Goal: Task Accomplishment & Management: Use online tool/utility

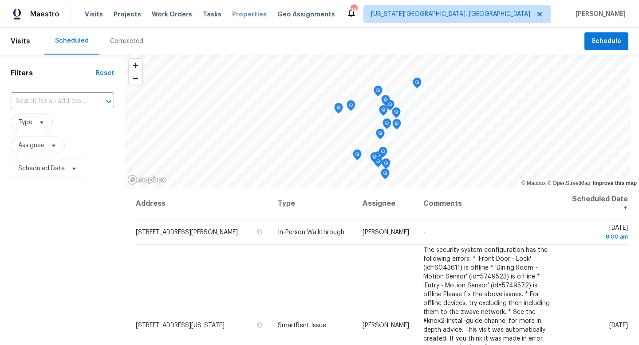
click at [237, 15] on span "Properties" at bounding box center [249, 14] width 35 height 9
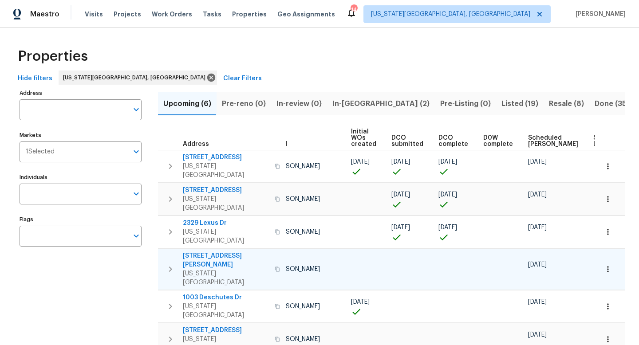
scroll to position [0, 98]
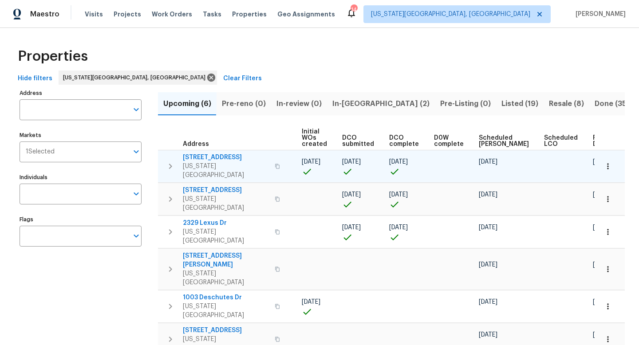
click at [210, 158] on span "4150 Shining Way" at bounding box center [226, 157] width 87 height 9
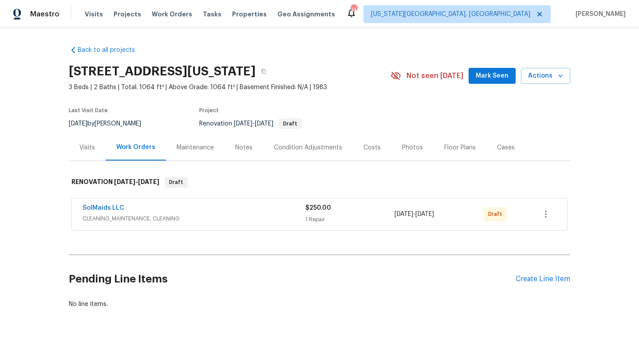
click at [287, 146] on div "Condition Adjustments" at bounding box center [308, 147] width 68 height 9
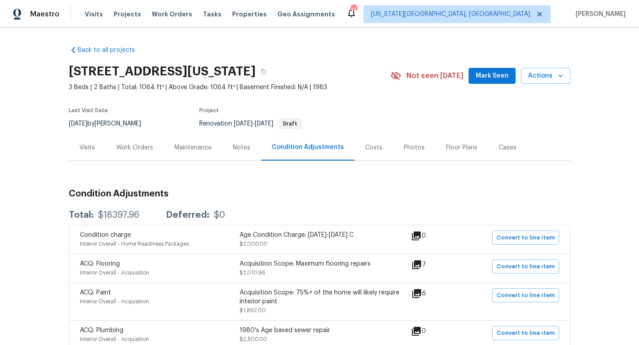
scroll to position [174, 0]
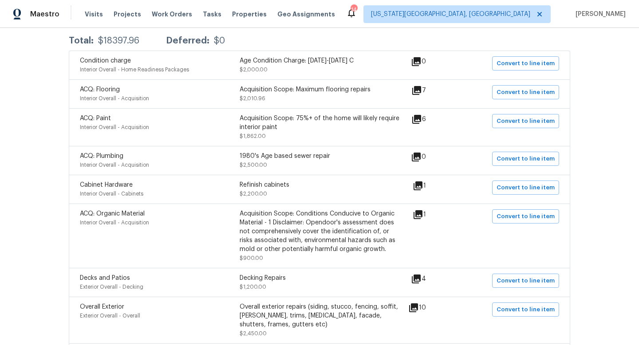
click at [421, 121] on icon at bounding box center [416, 119] width 9 height 9
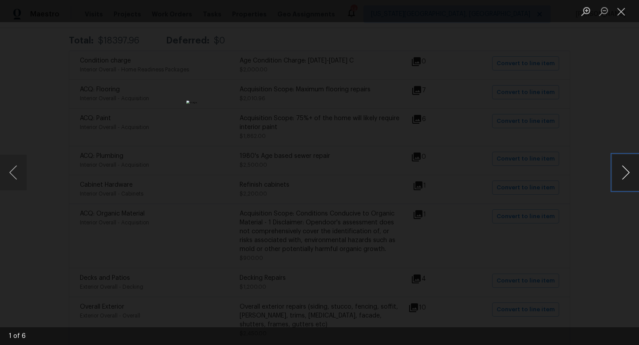
click at [628, 167] on button "Next image" at bounding box center [626, 173] width 27 height 36
click at [628, 168] on button "Next image" at bounding box center [626, 173] width 27 height 36
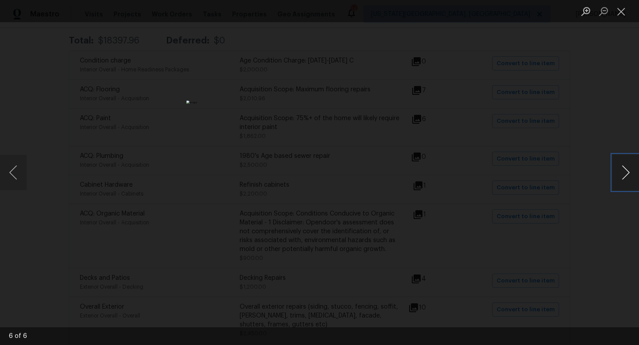
click at [628, 168] on button "Next image" at bounding box center [626, 173] width 27 height 36
click at [622, 91] on div "Lightbox" at bounding box center [319, 172] width 639 height 345
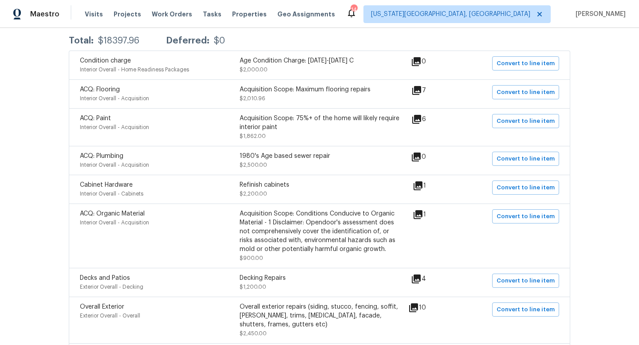
scroll to position [266, 0]
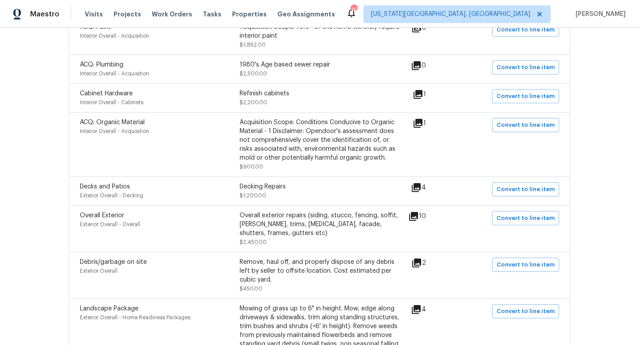
click at [423, 94] on icon at bounding box center [418, 94] width 9 height 9
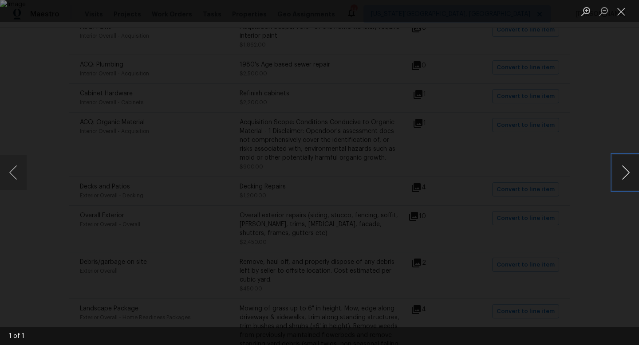
click at [623, 177] on button "Next image" at bounding box center [626, 173] width 27 height 36
click at [622, 8] on button "Close lightbox" at bounding box center [622, 12] width 18 height 16
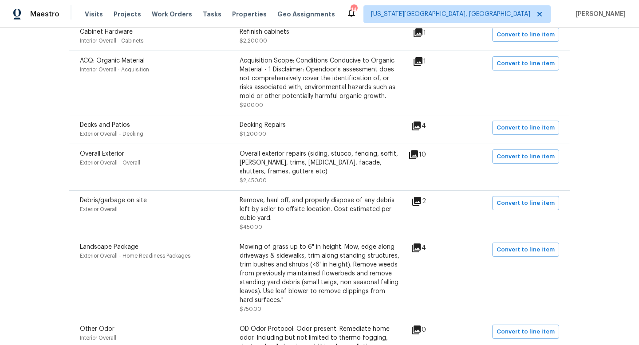
scroll to position [442, 0]
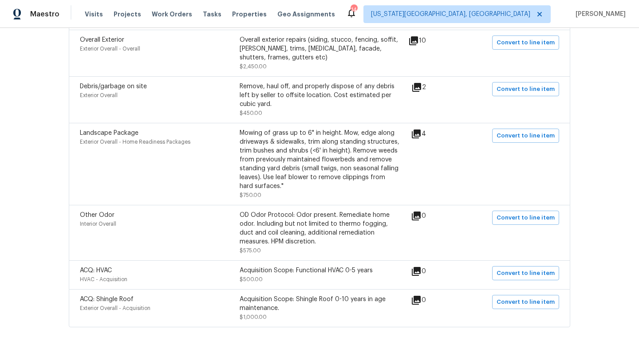
click at [426, 138] on div "4" at bounding box center [433, 134] width 44 height 11
click at [421, 135] on icon at bounding box center [416, 134] width 9 height 9
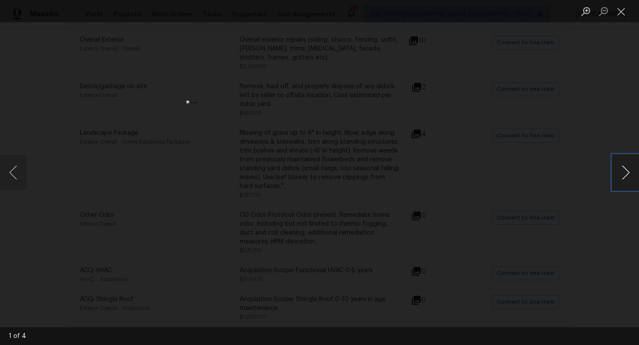
click at [630, 172] on button "Next image" at bounding box center [626, 173] width 27 height 36
click at [638, 101] on div "Lightbox" at bounding box center [319, 172] width 639 height 345
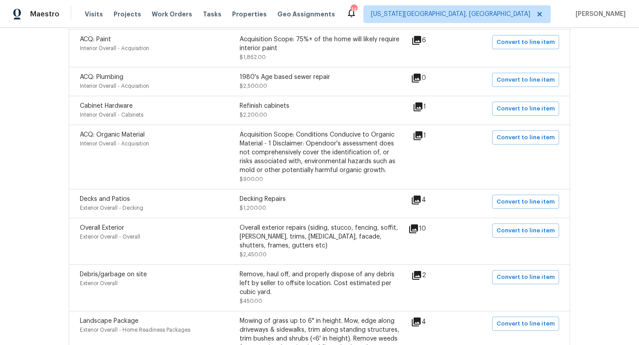
scroll to position [173, 0]
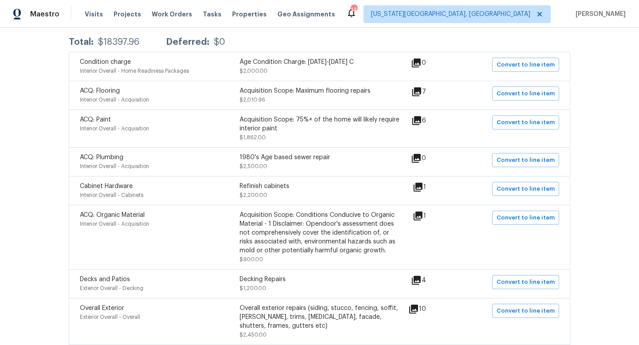
click at [424, 218] on icon at bounding box center [418, 216] width 11 height 11
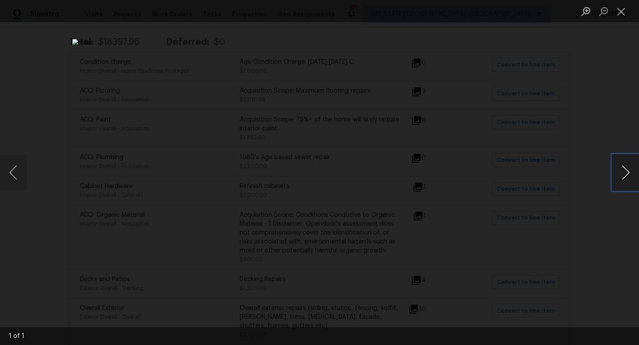
click at [628, 173] on button "Next image" at bounding box center [626, 173] width 27 height 36
click at [622, 13] on button "Close lightbox" at bounding box center [622, 12] width 18 height 16
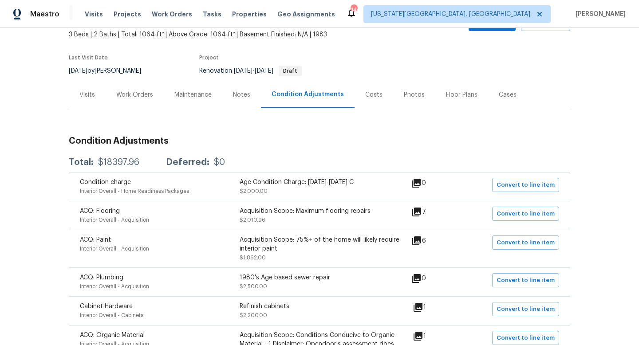
scroll to position [0, 0]
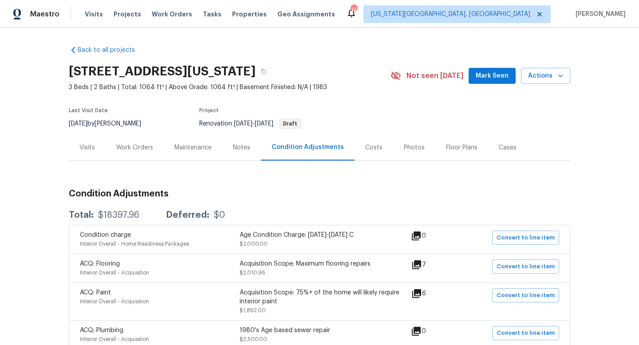
click at [420, 266] on icon at bounding box center [417, 265] width 11 height 11
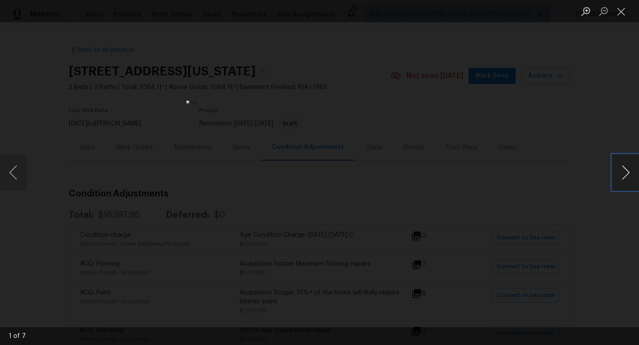
click at [625, 173] on button "Next image" at bounding box center [626, 173] width 27 height 36
click at [620, 14] on button "Close lightbox" at bounding box center [622, 12] width 18 height 16
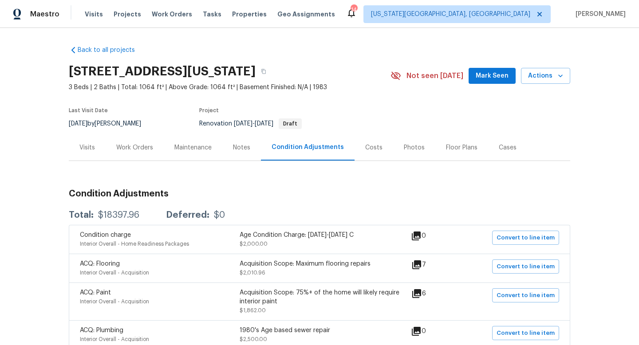
click at [481, 87] on div "[STREET_ADDRESS][US_STATE] 3 Beds | 2 Baths | Total: 1064 ft² | Above Grade: 10…" at bounding box center [320, 76] width 502 height 32
click at [483, 79] on span "Mark Seen" at bounding box center [492, 76] width 33 height 11
click at [114, 13] on span "Projects" at bounding box center [128, 14] width 28 height 9
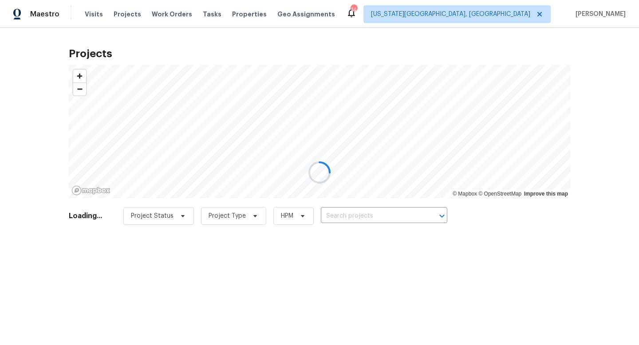
click at [332, 215] on div at bounding box center [319, 172] width 639 height 345
click at [338, 211] on div at bounding box center [319, 172] width 639 height 345
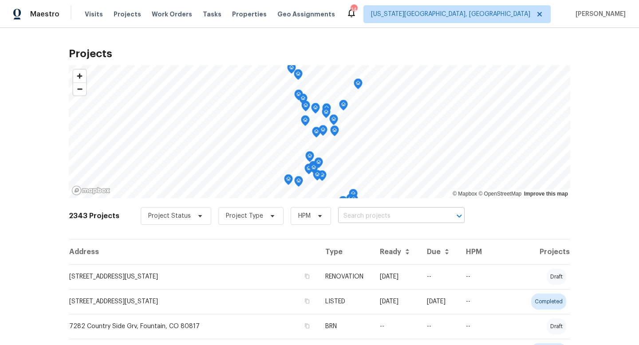
click at [340, 214] on input "text" at bounding box center [389, 217] width 102 height 14
type input "country side"
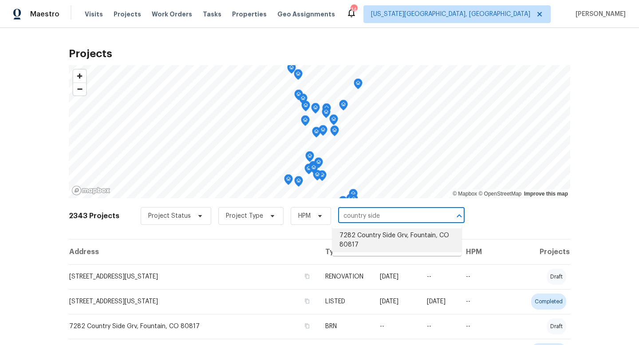
click at [357, 235] on li "7282 Country Side Grv, Fountain, CO 80817" at bounding box center [397, 241] width 129 height 24
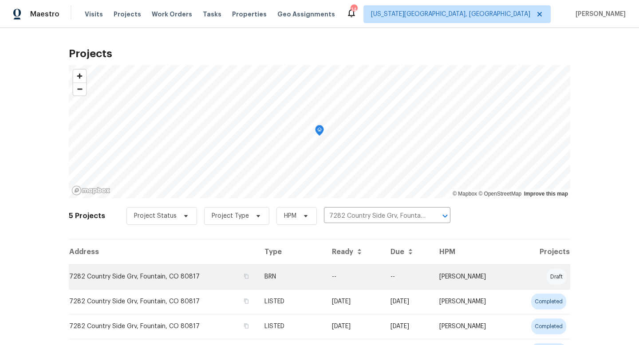
click at [174, 280] on td "7282 Country Side Grv, Fountain, CO 80817" at bounding box center [163, 277] width 189 height 25
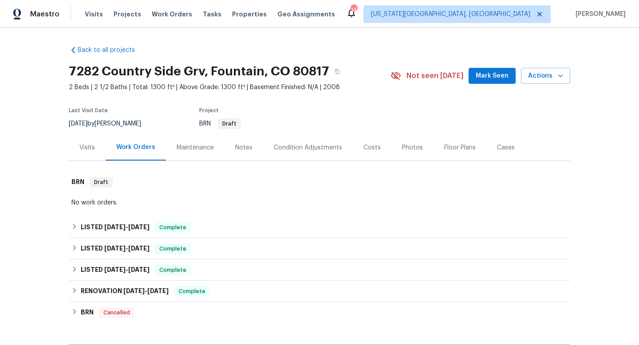
scroll to position [114, 0]
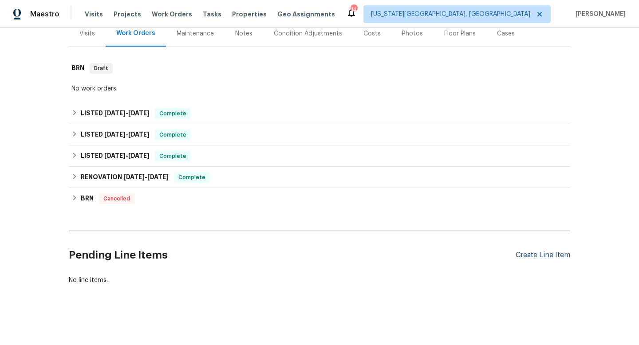
click at [532, 257] on div "Create Line Item" at bounding box center [543, 255] width 55 height 8
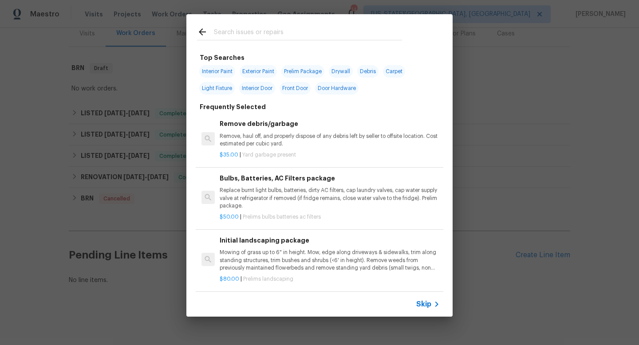
click at [234, 36] on input "text" at bounding box center [308, 33] width 188 height 13
type input "i"
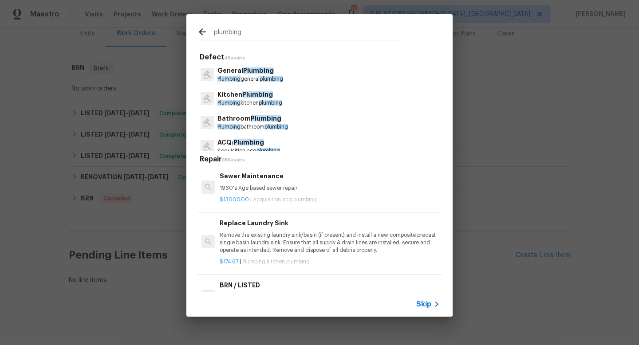
type input "plumbing"
click at [241, 78] on p "Plumbing general plumbing" at bounding box center [251, 79] width 66 height 8
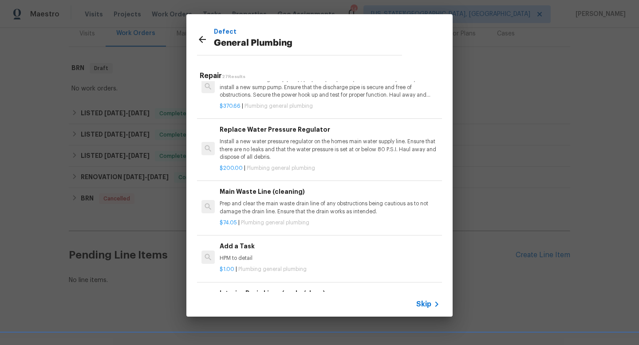
scroll to position [855, 0]
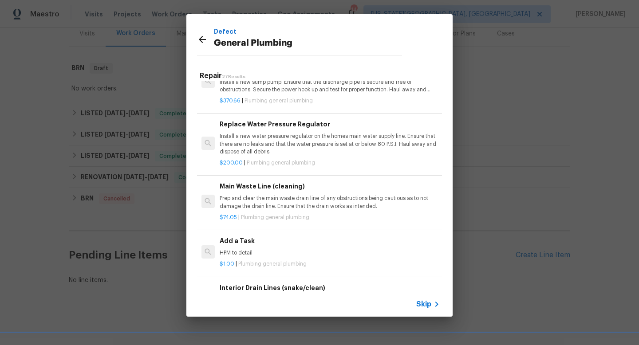
click at [265, 243] on h6 "Add a Task" at bounding box center [330, 241] width 220 height 10
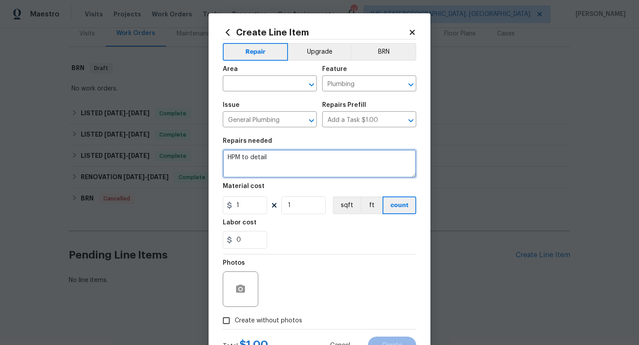
drag, startPoint x: 276, startPoint y: 160, endPoint x: 175, endPoint y: 151, distance: 100.7
click at [175, 153] on div "Create Line Item Repair Upgrade BRN Area ​ Feature Plumbing ​ Issue General Plu…" at bounding box center [319, 172] width 639 height 345
type textarea "P"
type textarea "Pull permit for water heater that has been installed by another plumber."
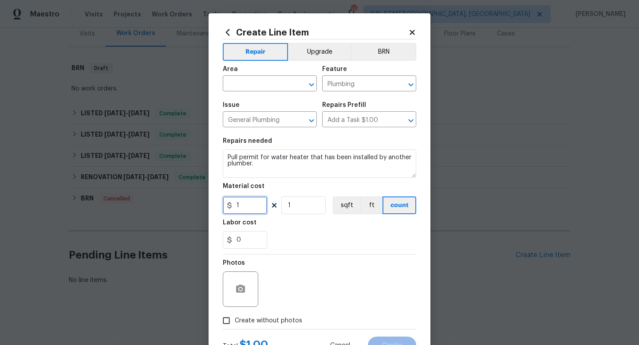
click at [250, 208] on input "1" at bounding box center [245, 206] width 44 height 18
type input "750"
click at [313, 253] on section "Repairs needed Pull permit for water heater that has been installed by another …" at bounding box center [320, 194] width 194 height 122
click at [269, 321] on span "Create without photos" at bounding box center [268, 321] width 67 height 9
click at [235, 321] on input "Create without photos" at bounding box center [226, 321] width 17 height 17
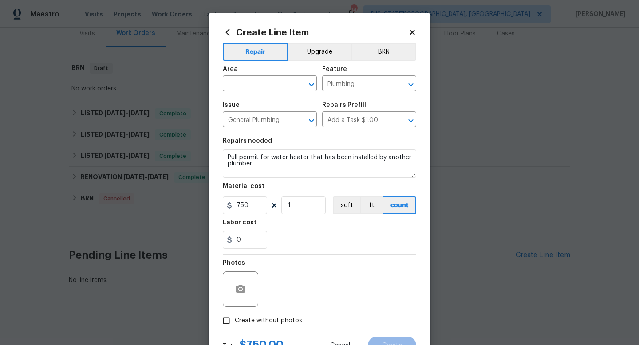
checkbox input "true"
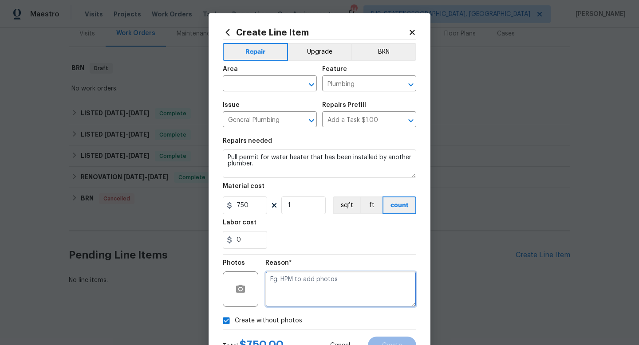
click at [276, 292] on textarea at bounding box center [340, 290] width 151 height 36
type textarea "na"
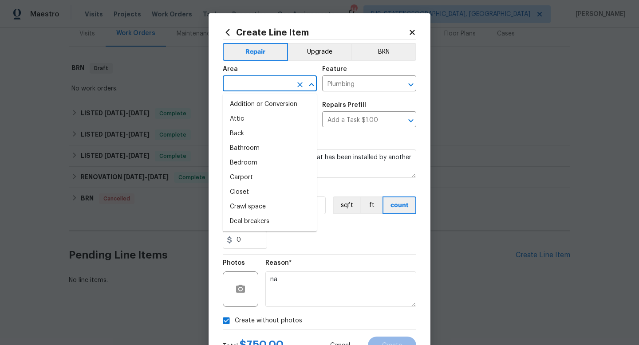
click at [273, 84] on input "text" at bounding box center [257, 85] width 69 height 14
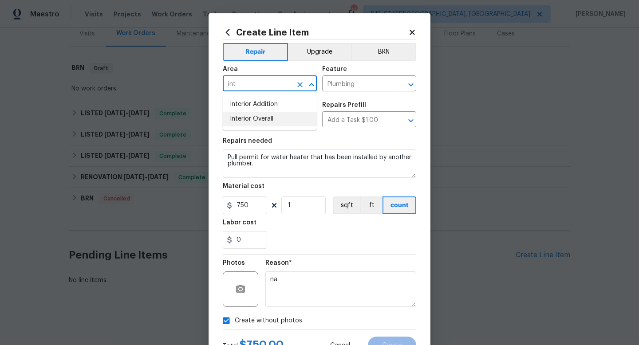
click at [261, 118] on li "Interior Overall" at bounding box center [270, 119] width 94 height 15
type input "Interior Overall"
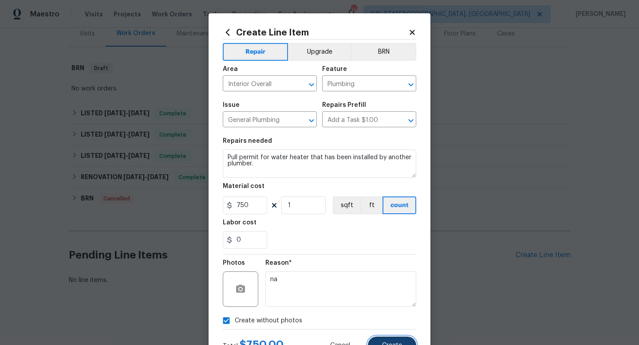
click at [391, 340] on button "Create" at bounding box center [392, 346] width 48 height 18
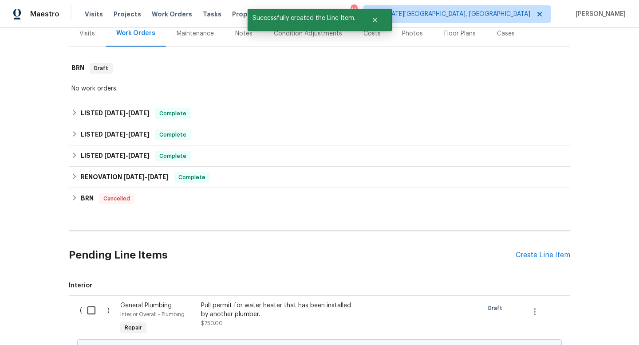
scroll to position [215, 0]
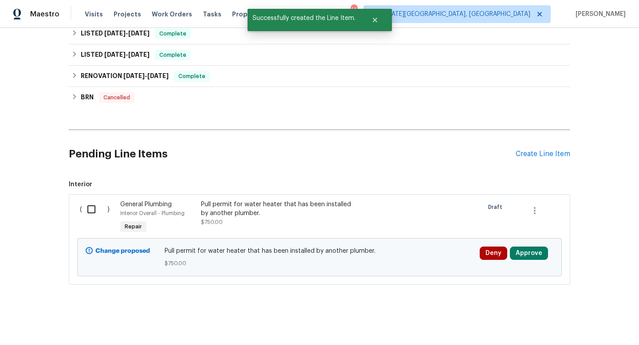
click at [90, 210] on input "checkbox" at bounding box center [94, 209] width 25 height 19
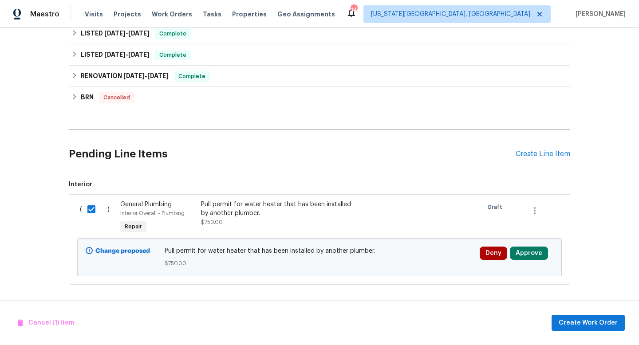
click at [240, 202] on div "Pull permit for water heater that has been installed by another plumber." at bounding box center [279, 209] width 156 height 18
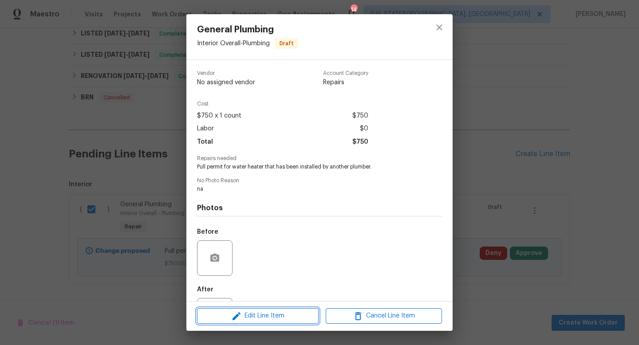
click at [245, 322] on button "Edit Line Item" at bounding box center [258, 317] width 122 height 16
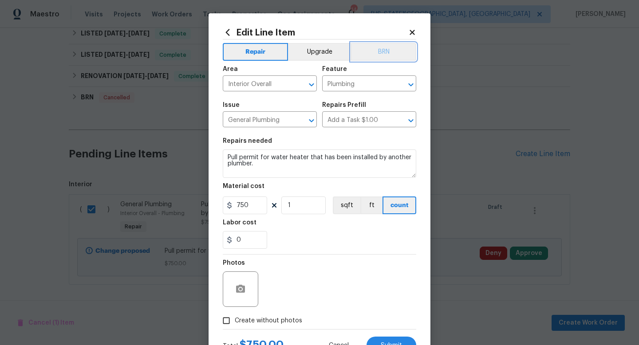
click at [377, 48] on button "BRN" at bounding box center [383, 52] width 65 height 18
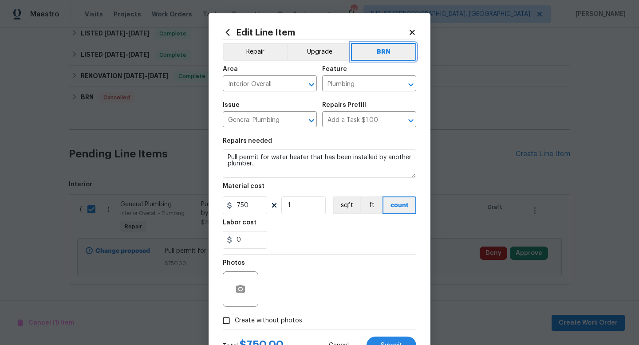
scroll to position [37, 0]
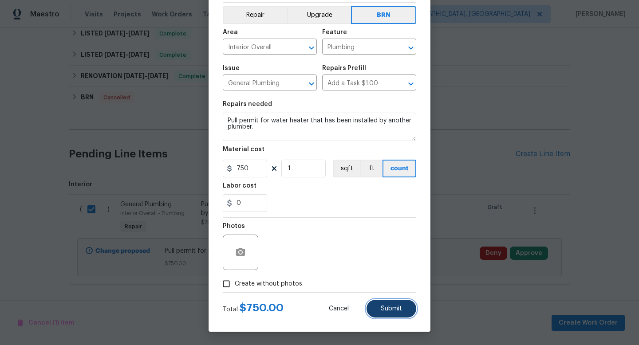
click at [387, 307] on span "Submit" at bounding box center [391, 309] width 21 height 7
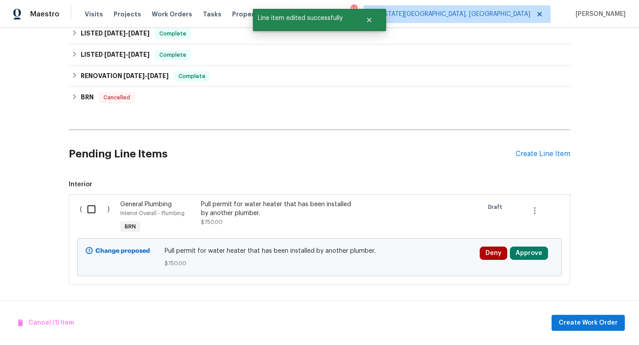
scroll to position [0, 0]
click at [92, 209] on input "checkbox" at bounding box center [94, 209] width 25 height 19
checkbox input "true"
click at [571, 327] on span "Create Work Order" at bounding box center [588, 323] width 59 height 11
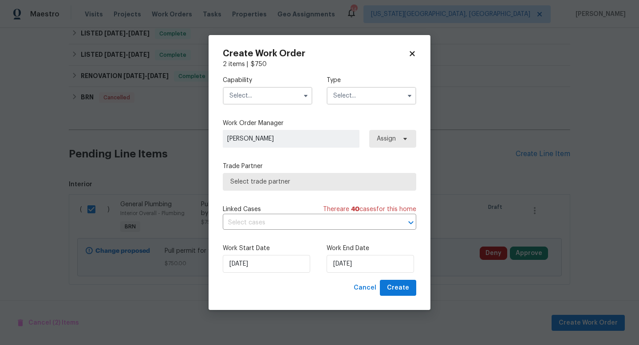
click at [408, 53] on h2 "Create Work Order" at bounding box center [316, 53] width 186 height 9
click at [272, 98] on input "text" at bounding box center [268, 96] width 90 height 18
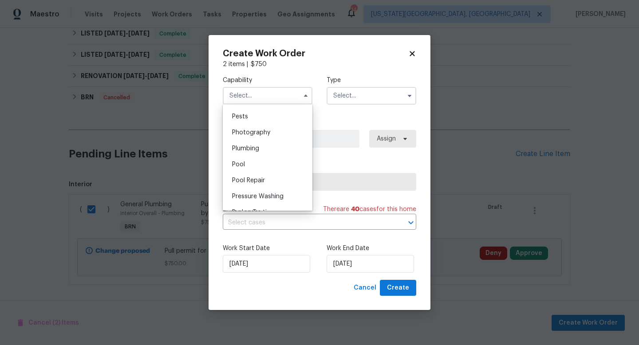
scroll to position [756, 0]
click at [252, 153] on span "Plumbing" at bounding box center [245, 153] width 27 height 6
type input "Plumbing"
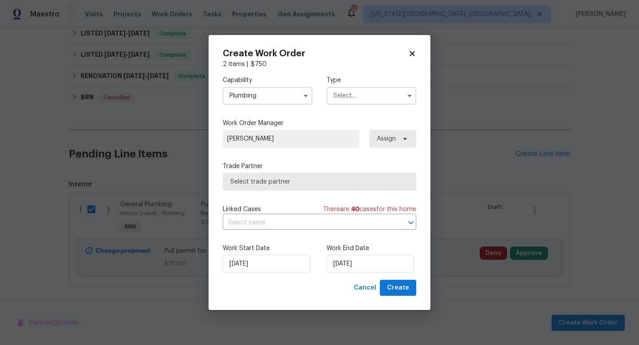
click at [349, 88] on input "text" at bounding box center [372, 96] width 90 height 18
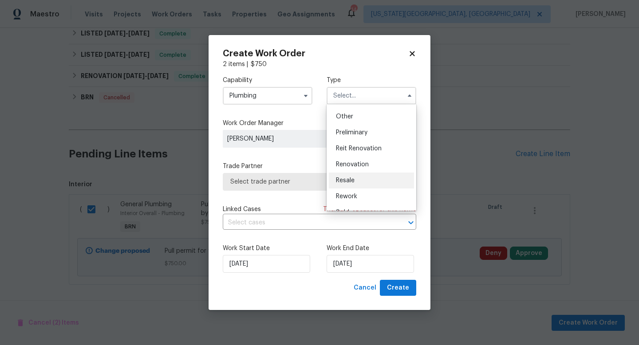
scroll to position [202, 0]
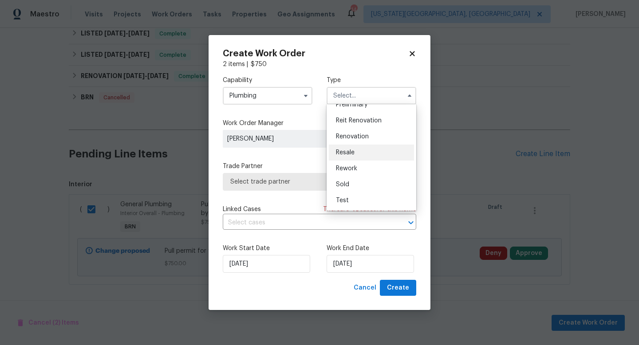
click at [350, 154] on span "Resale" at bounding box center [345, 153] width 19 height 6
type input "Resale"
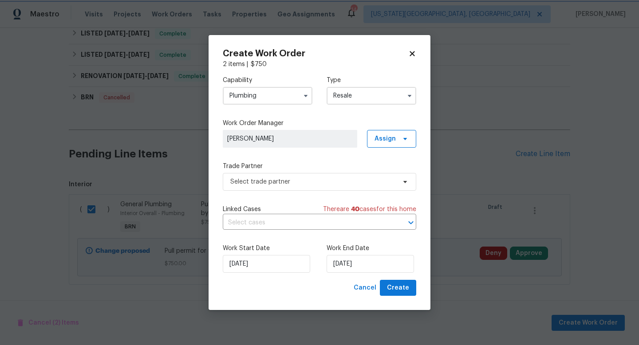
scroll to position [0, 0]
click at [306, 186] on span "Select trade partner" at bounding box center [320, 182] width 194 height 18
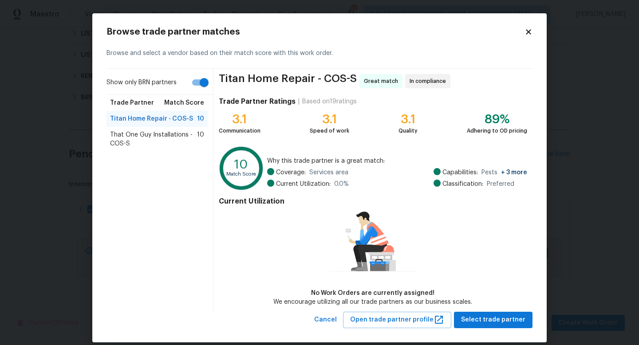
click at [133, 136] on span "That One Guy Installations - COS-S" at bounding box center [153, 140] width 87 height 18
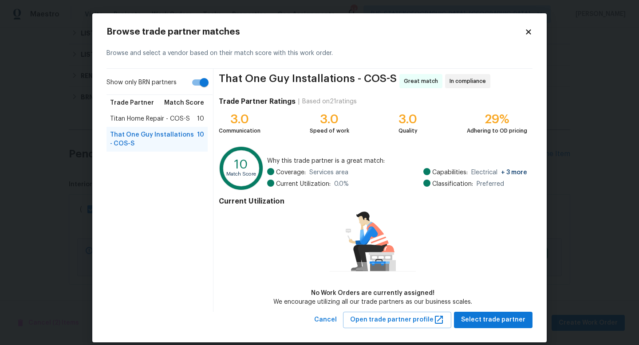
scroll to position [10, 0]
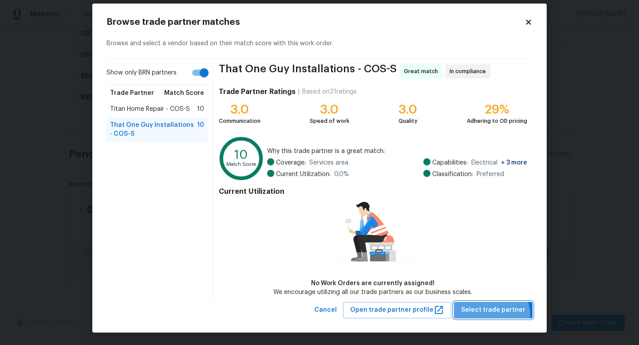
click at [493, 316] on button "Select trade partner" at bounding box center [493, 310] width 79 height 16
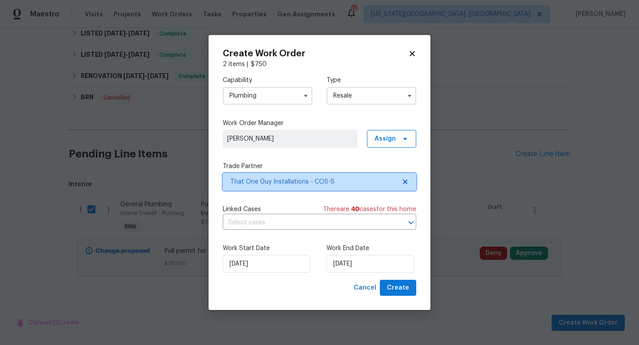
scroll to position [0, 0]
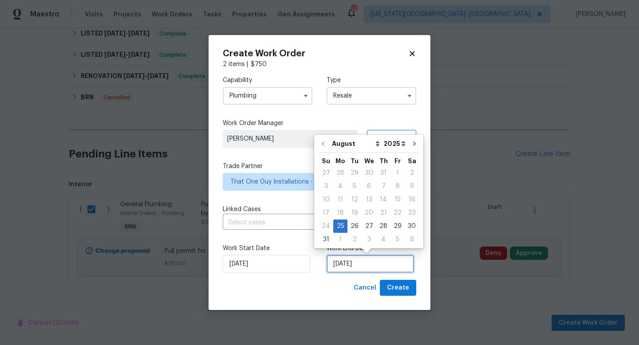
click at [379, 264] on input "[DATE]" at bounding box center [370, 264] width 87 height 18
click at [394, 230] on div "29" at bounding box center [398, 226] width 14 height 12
type input "[DATE]"
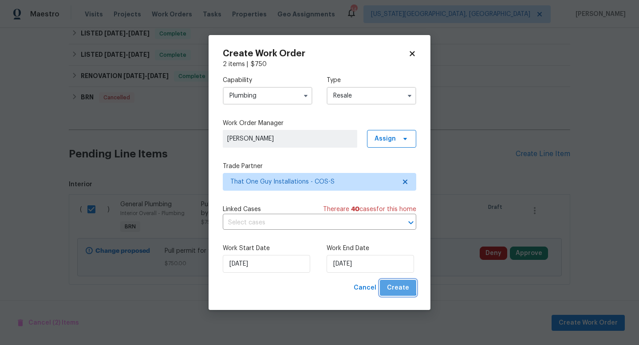
click at [391, 281] on button "Create" at bounding box center [398, 288] width 36 height 16
checkbox input "false"
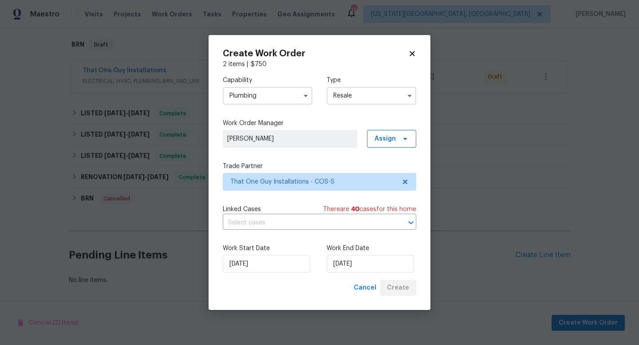
scroll to position [138, 0]
